Goal: Information Seeking & Learning: Check status

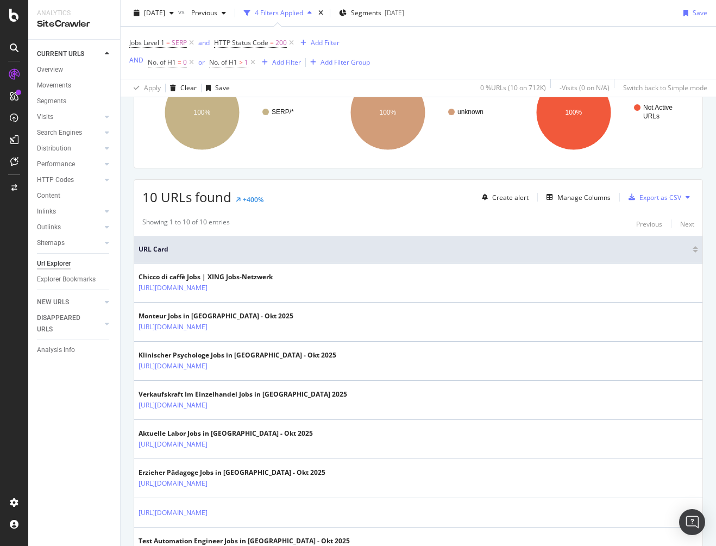
scroll to position [267, 0]
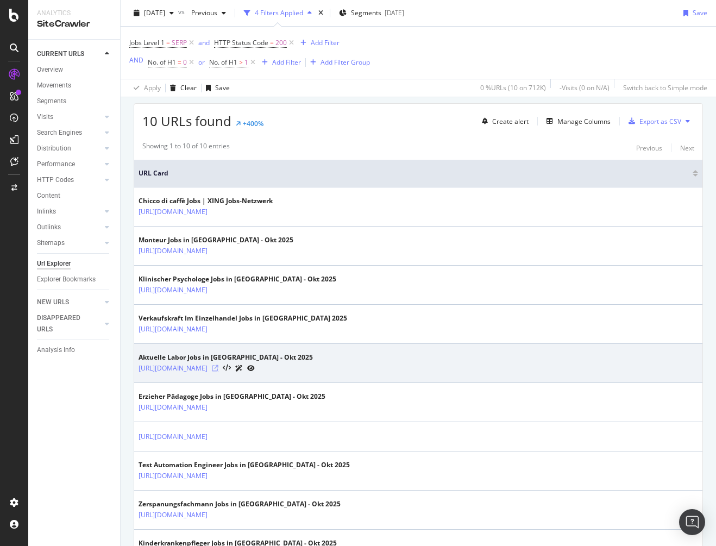
click at [218, 367] on icon at bounding box center [215, 368] width 7 height 7
